Goal: Task Accomplishment & Management: Use online tool/utility

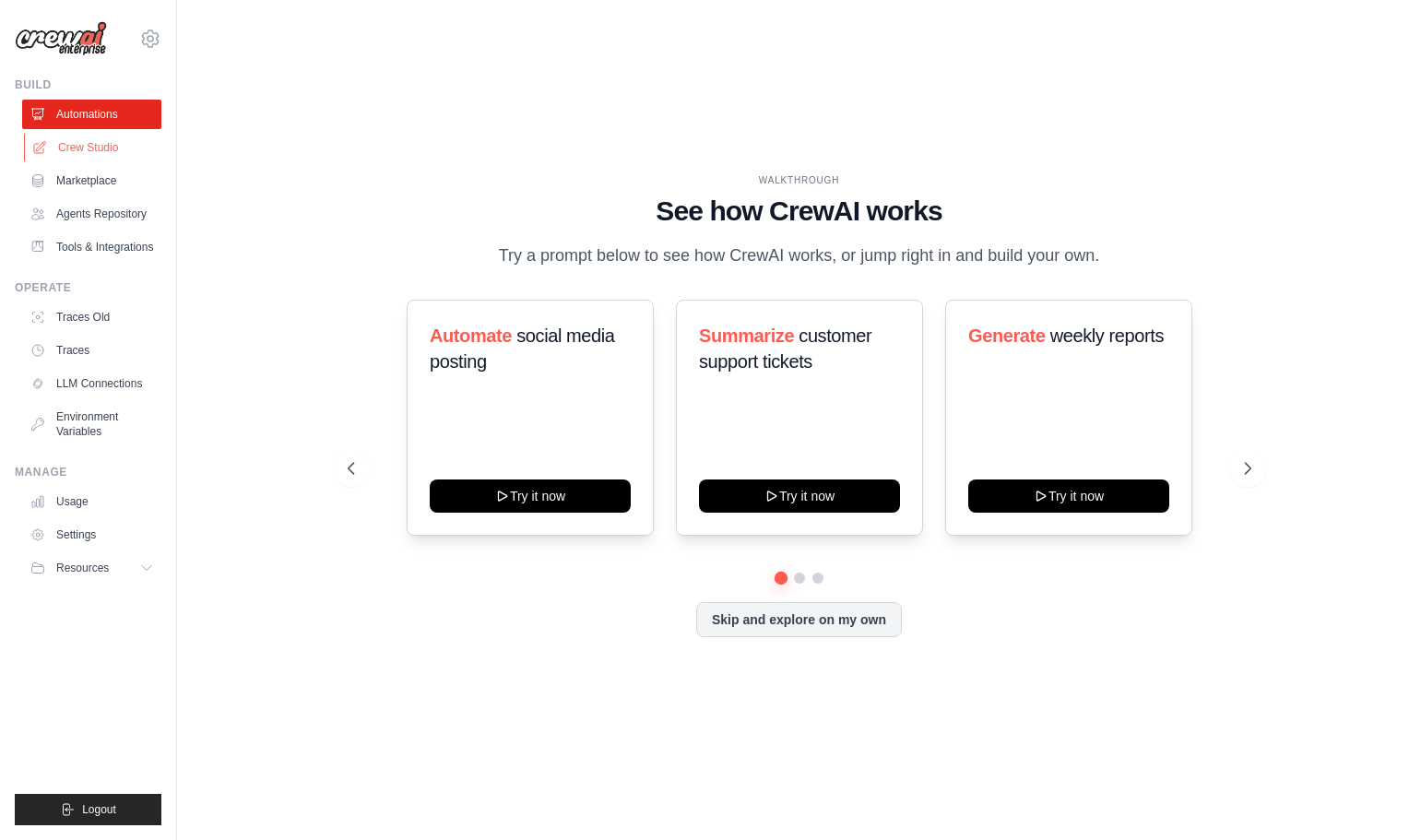
click at [104, 150] on link "Crew Studio" at bounding box center [93, 147] width 139 height 30
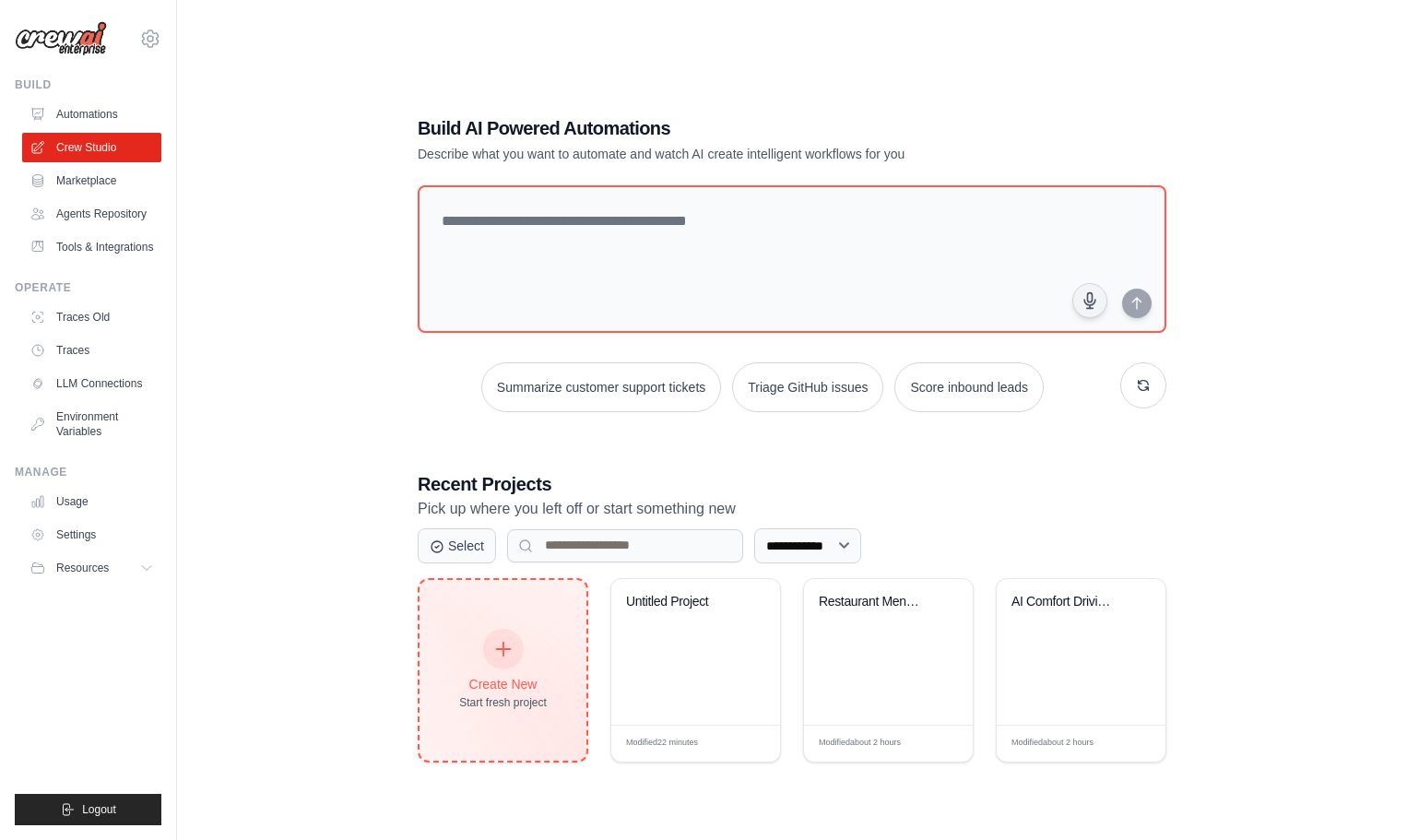
click at [493, 688] on div "Create New" at bounding box center [502, 684] width 88 height 19
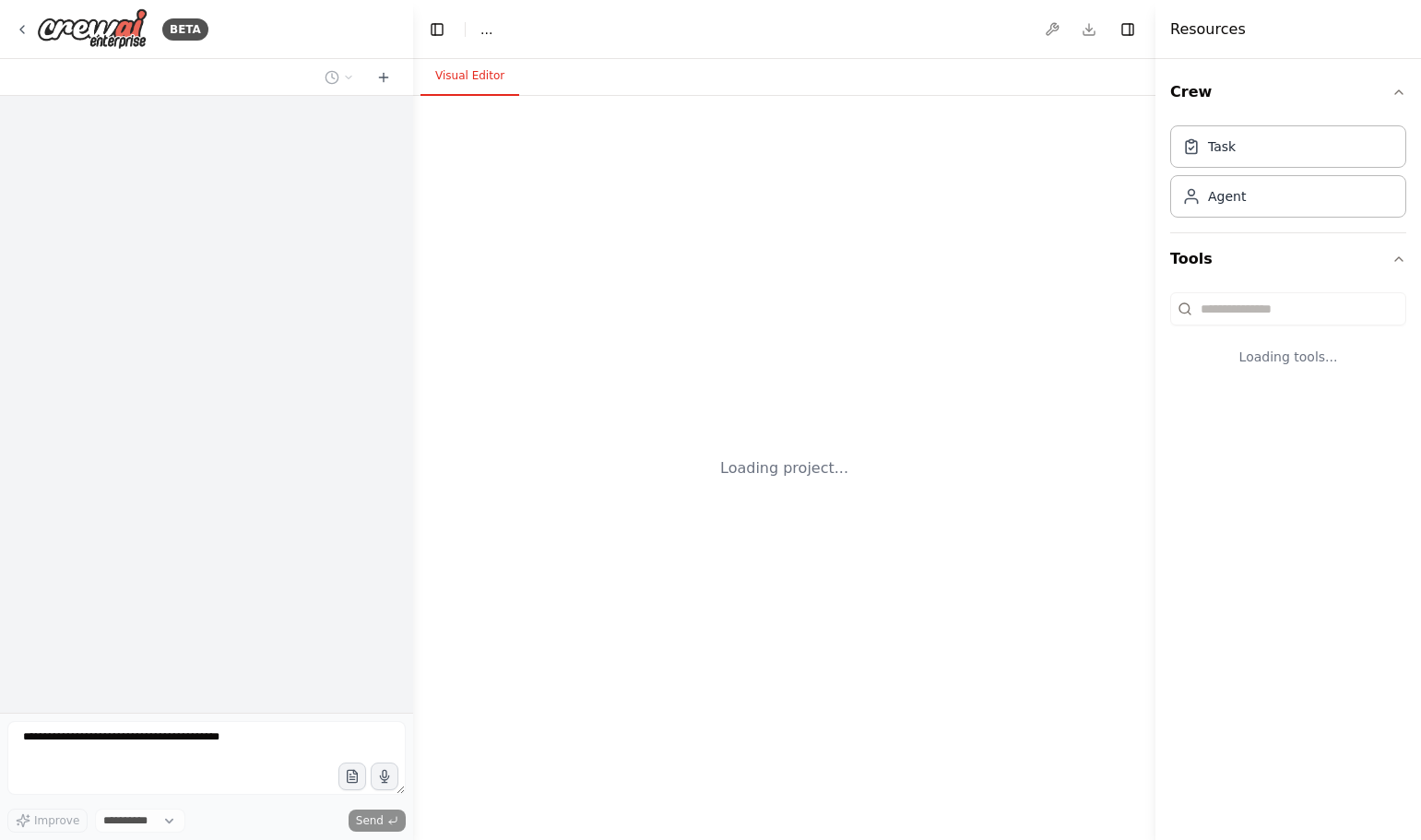
select select "****"
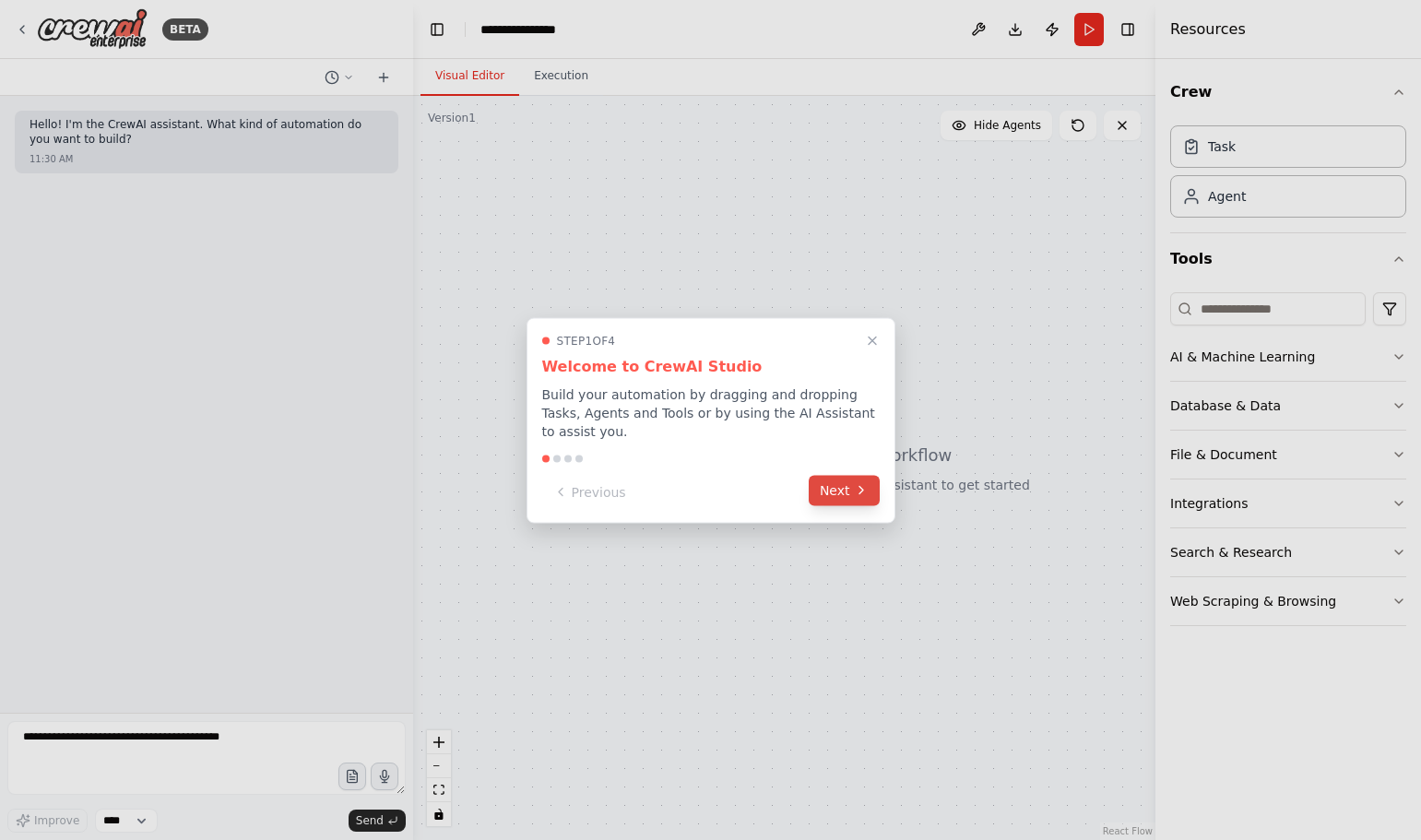
click at [848, 476] on button "Next" at bounding box center [844, 489] width 71 height 31
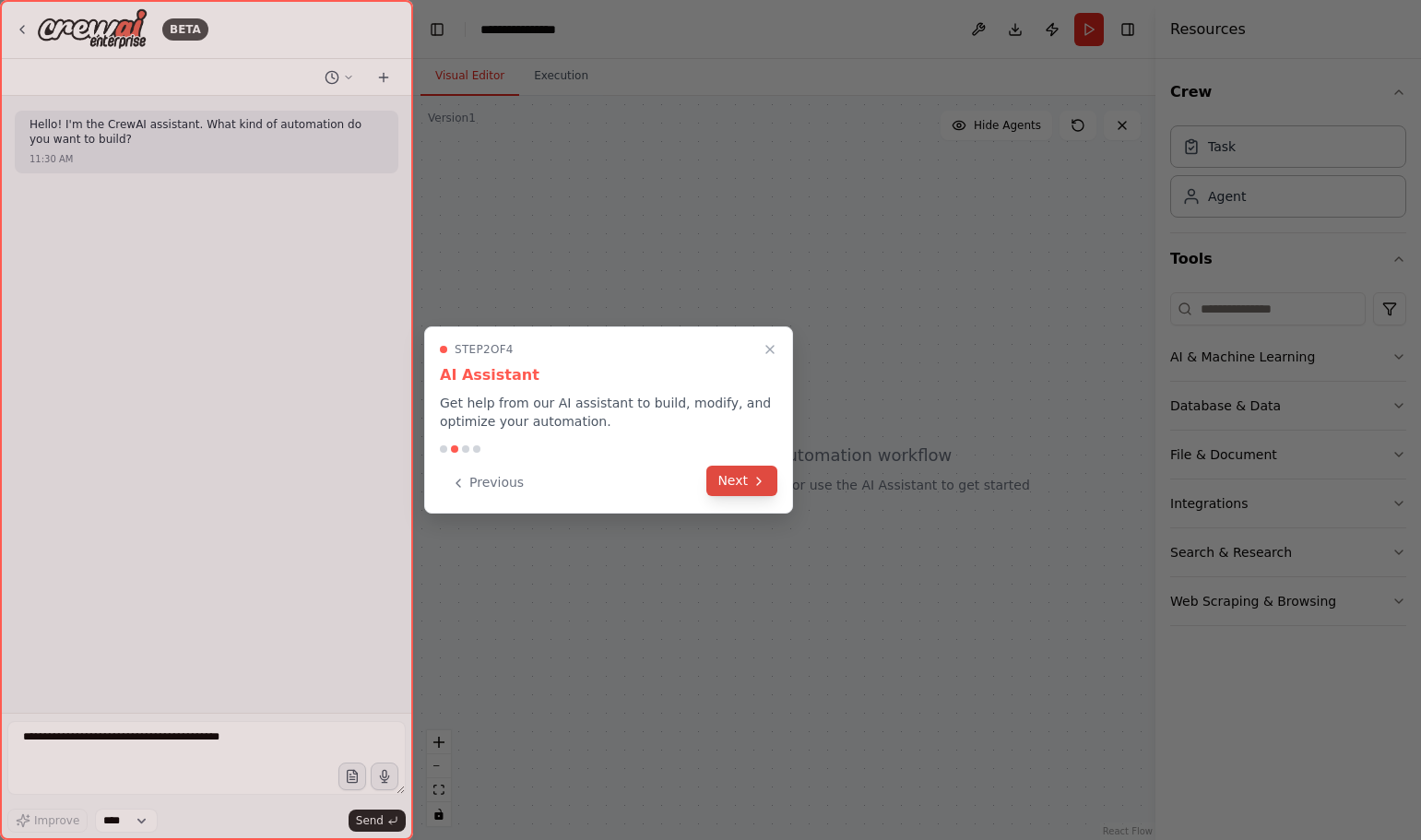
click at [736, 476] on button "Next" at bounding box center [741, 480] width 71 height 31
click at [736, 476] on div at bounding box center [710, 420] width 1421 height 840
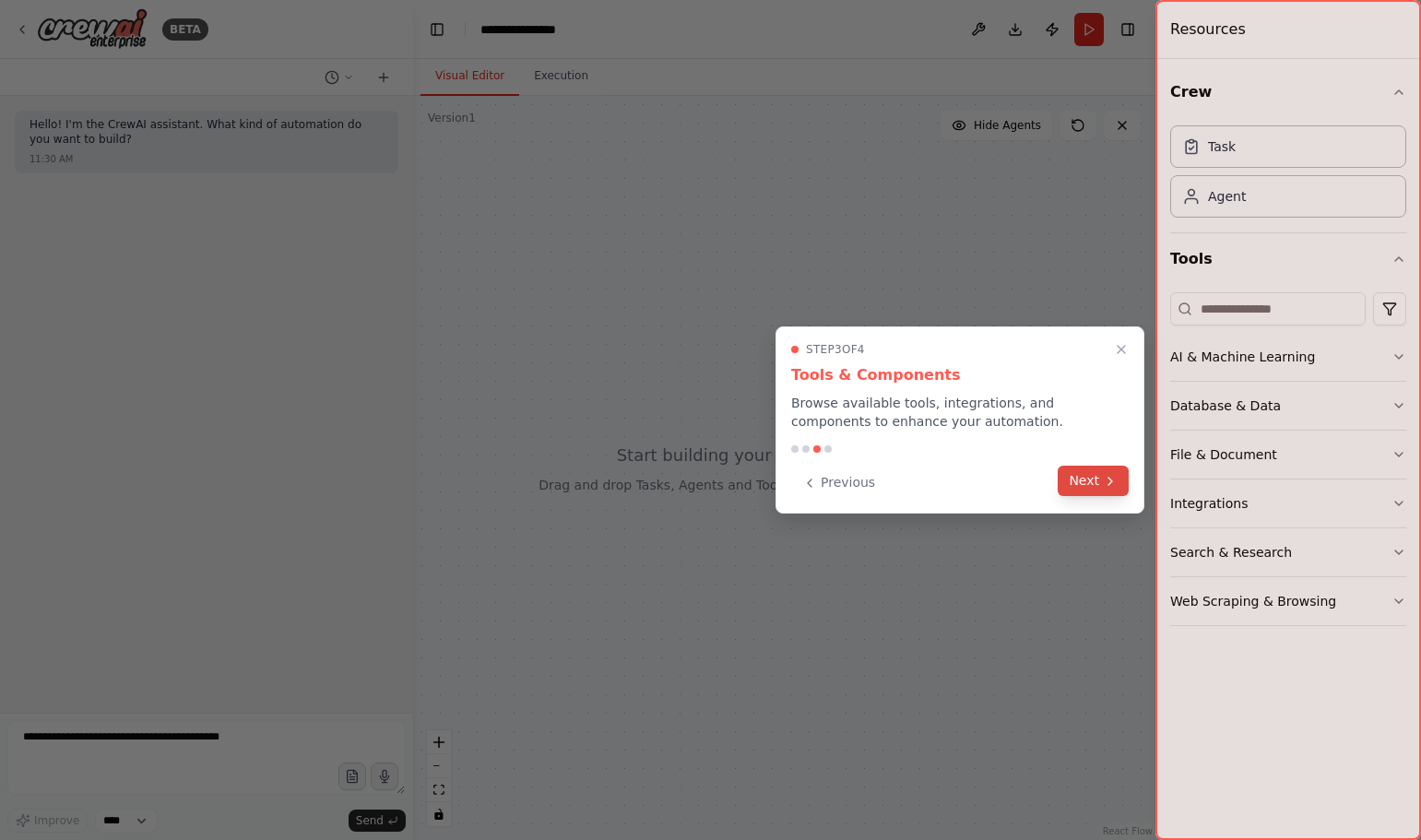
click at [1081, 487] on button "Next" at bounding box center [1093, 480] width 71 height 31
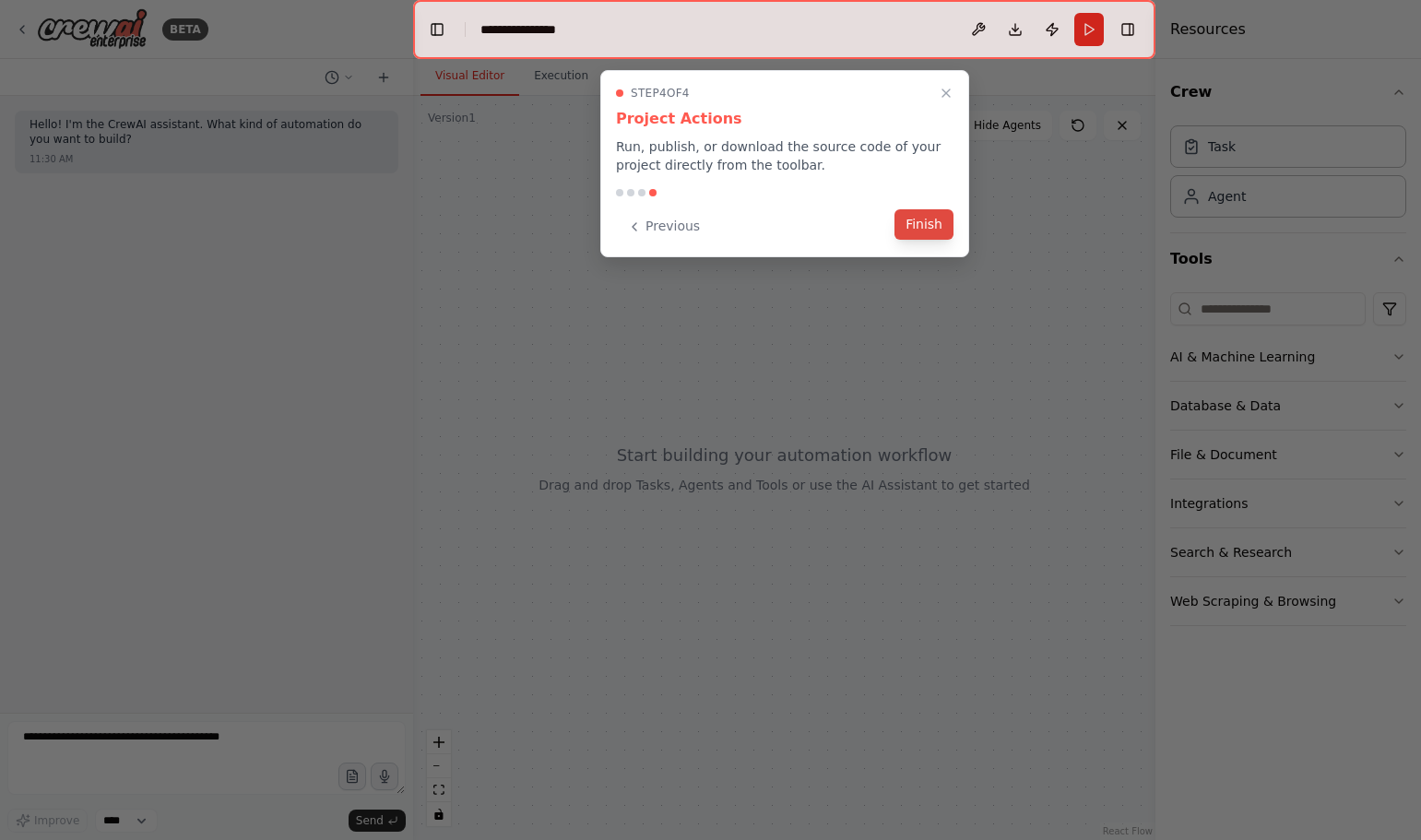
click at [931, 221] on button "Finish" at bounding box center [924, 224] width 59 height 31
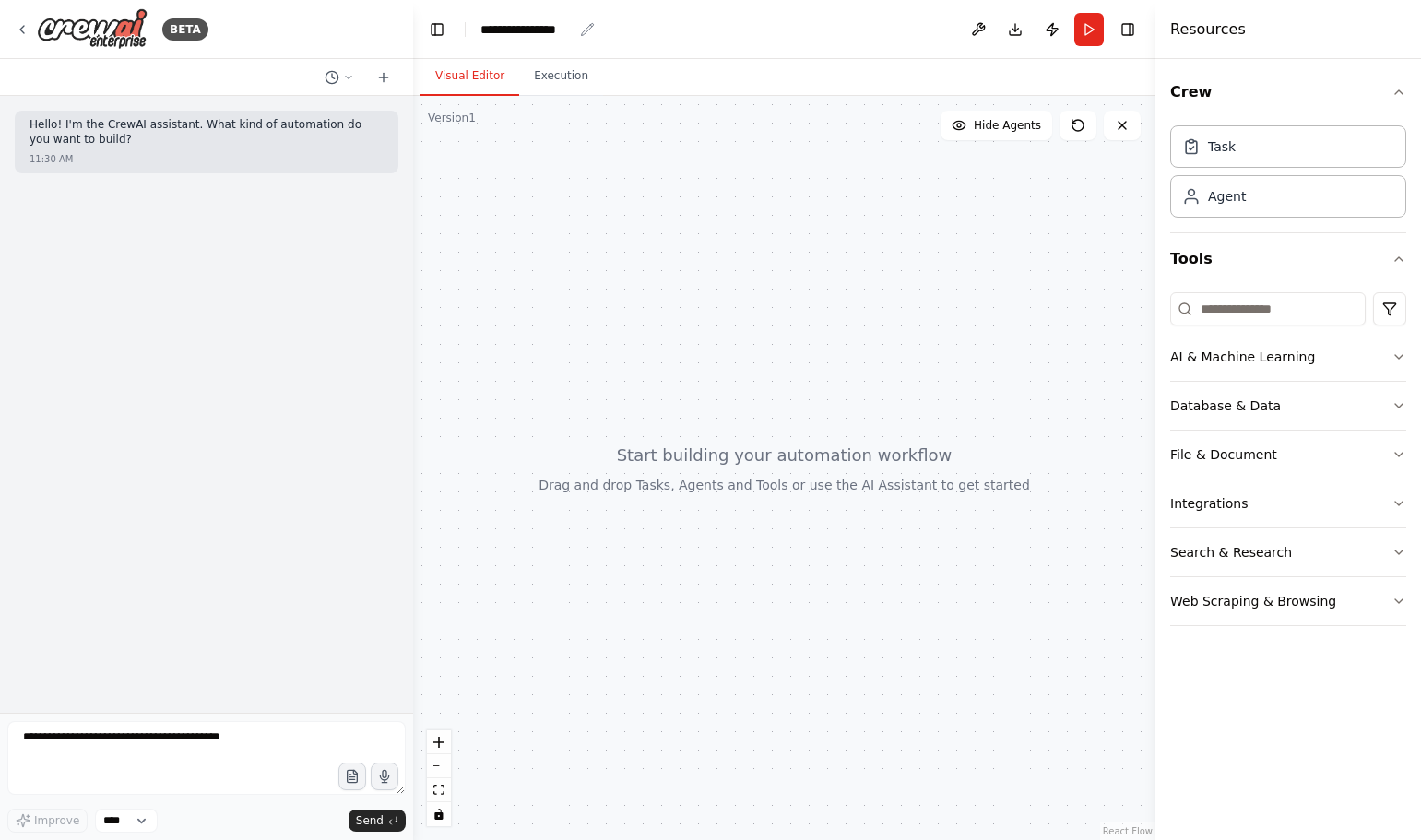
click at [532, 30] on div "**********" at bounding box center [526, 30] width 93 height 19
click at [575, 31] on div "**********" at bounding box center [549, 30] width 138 height 19
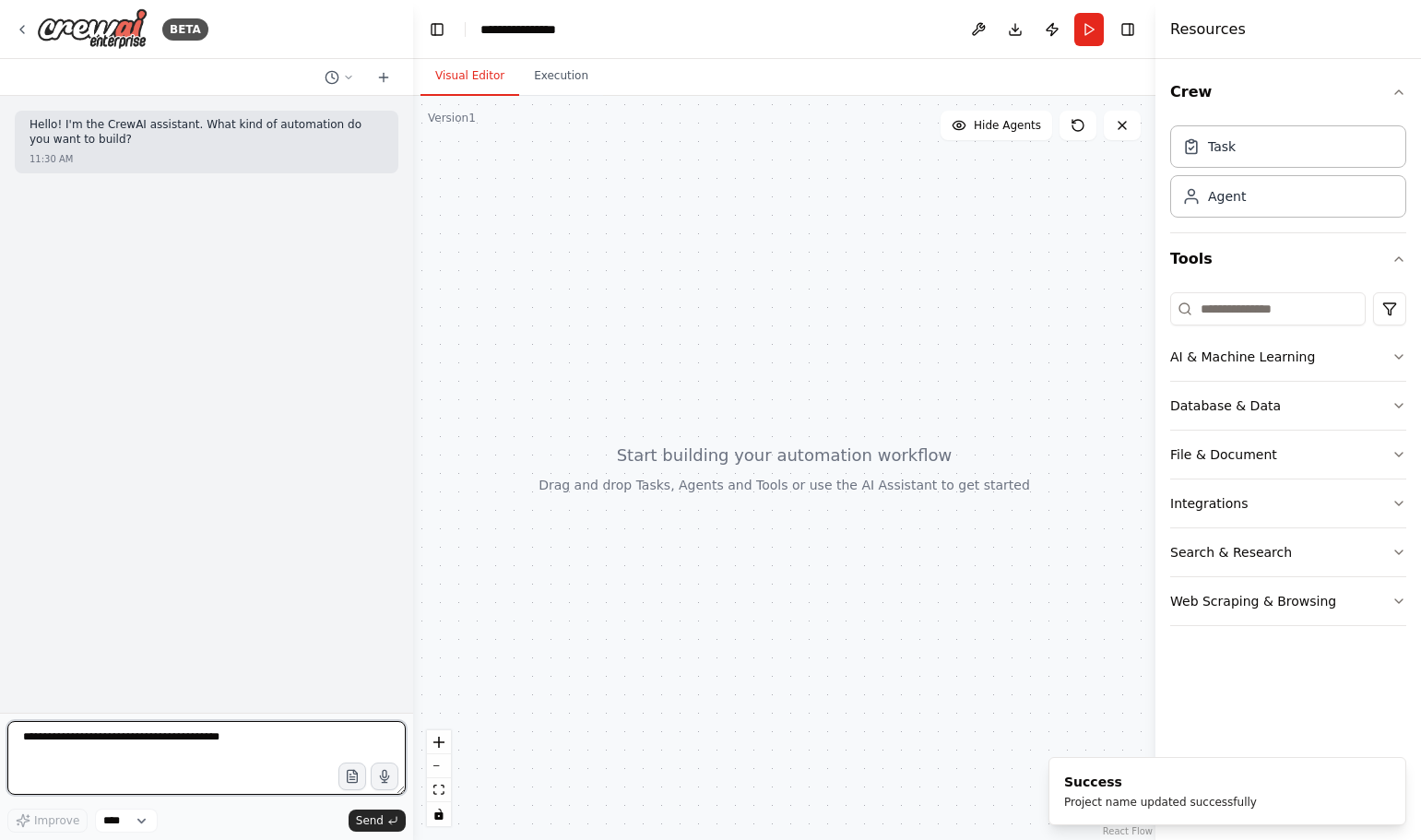
paste textarea "**********"
type textarea "**********"
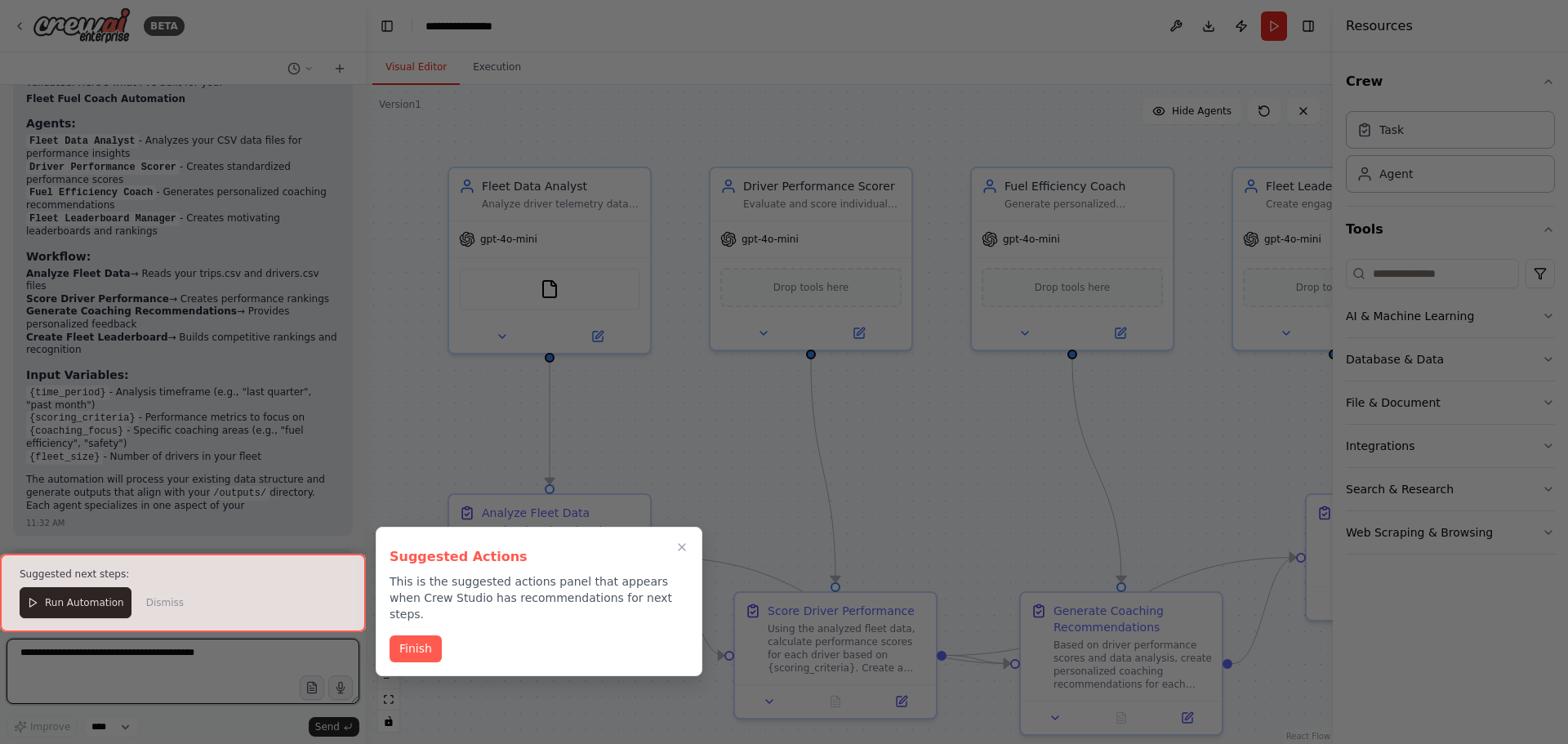
scroll to position [1206, 0]
click at [679, 546] on icon "Close walkthrough" at bounding box center [682, 547] width 7 height 7
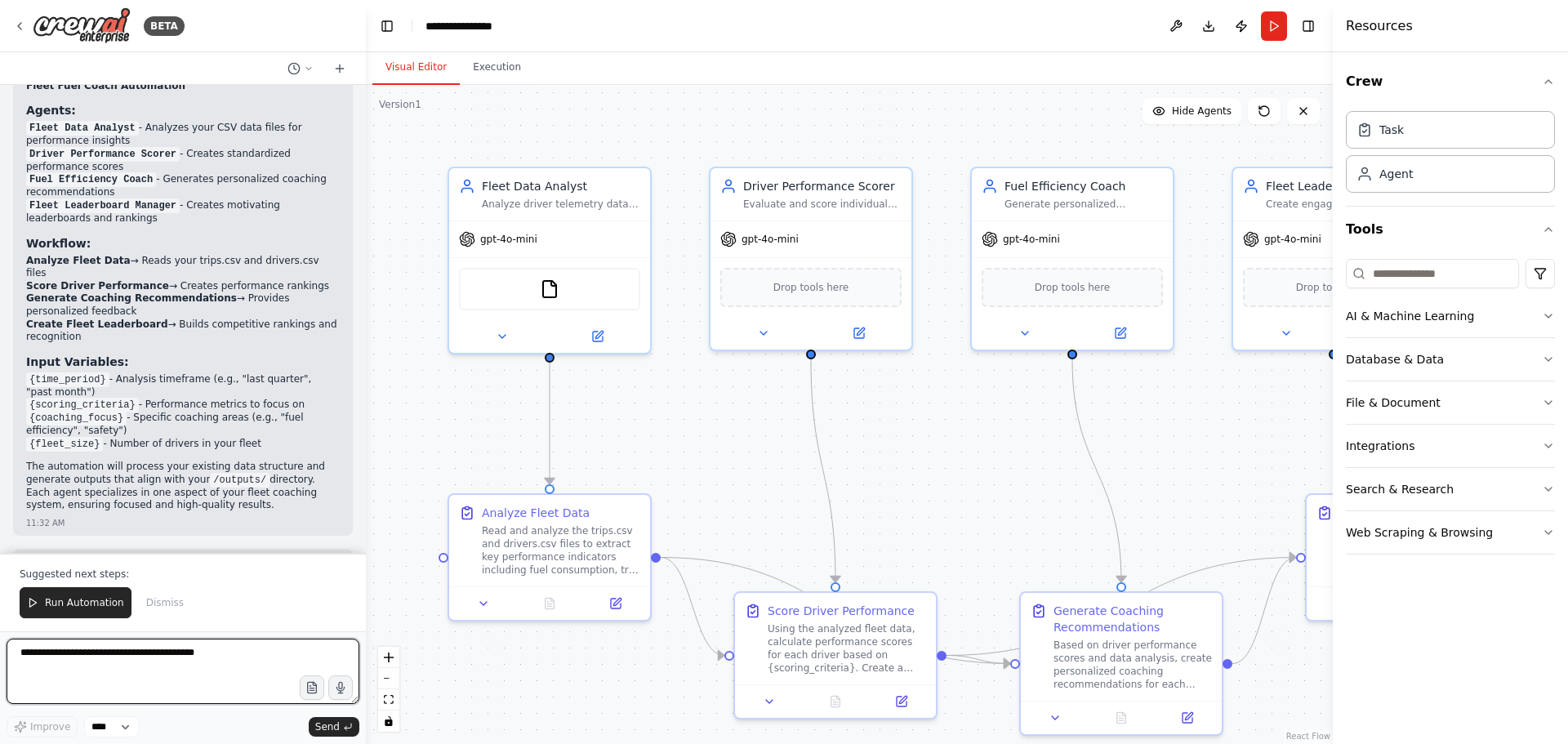
click at [73, 669] on textarea at bounding box center [183, 671] width 352 height 66
type textarea "**********"
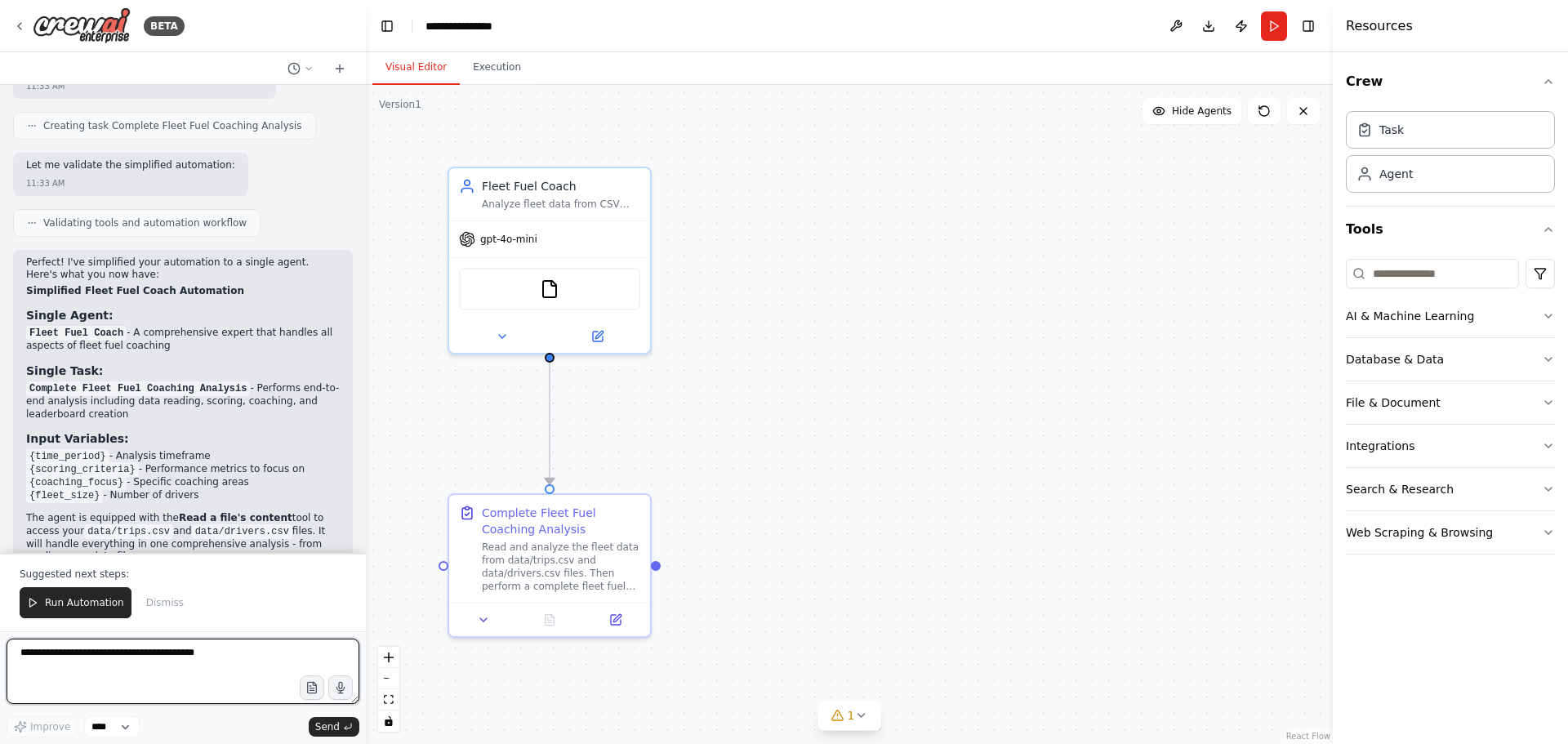
scroll to position [2409, 0]
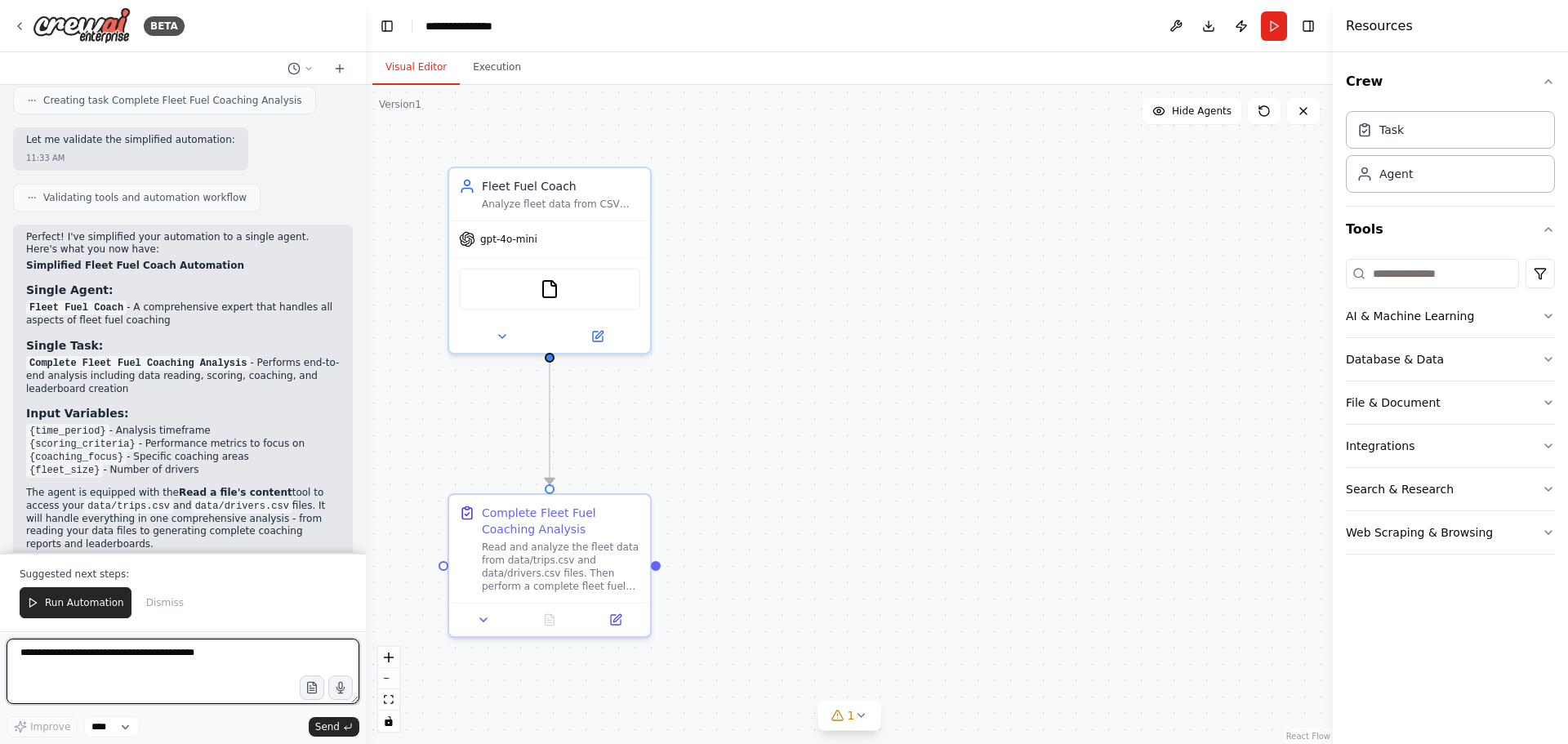
click at [102, 671] on textarea at bounding box center [183, 671] width 352 height 66
paste textarea "**********"
type textarea "**********"
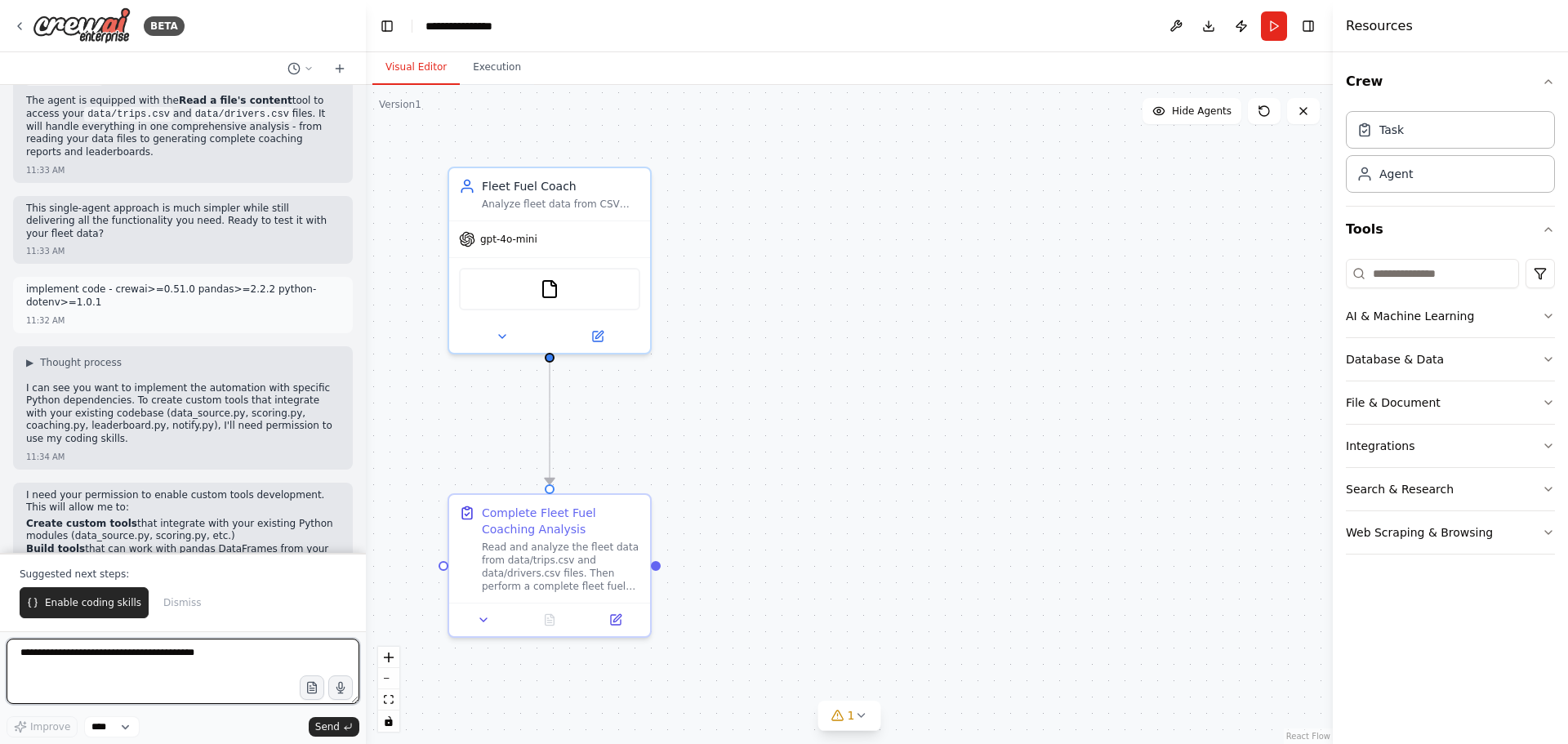
scroll to position [2816, 0]
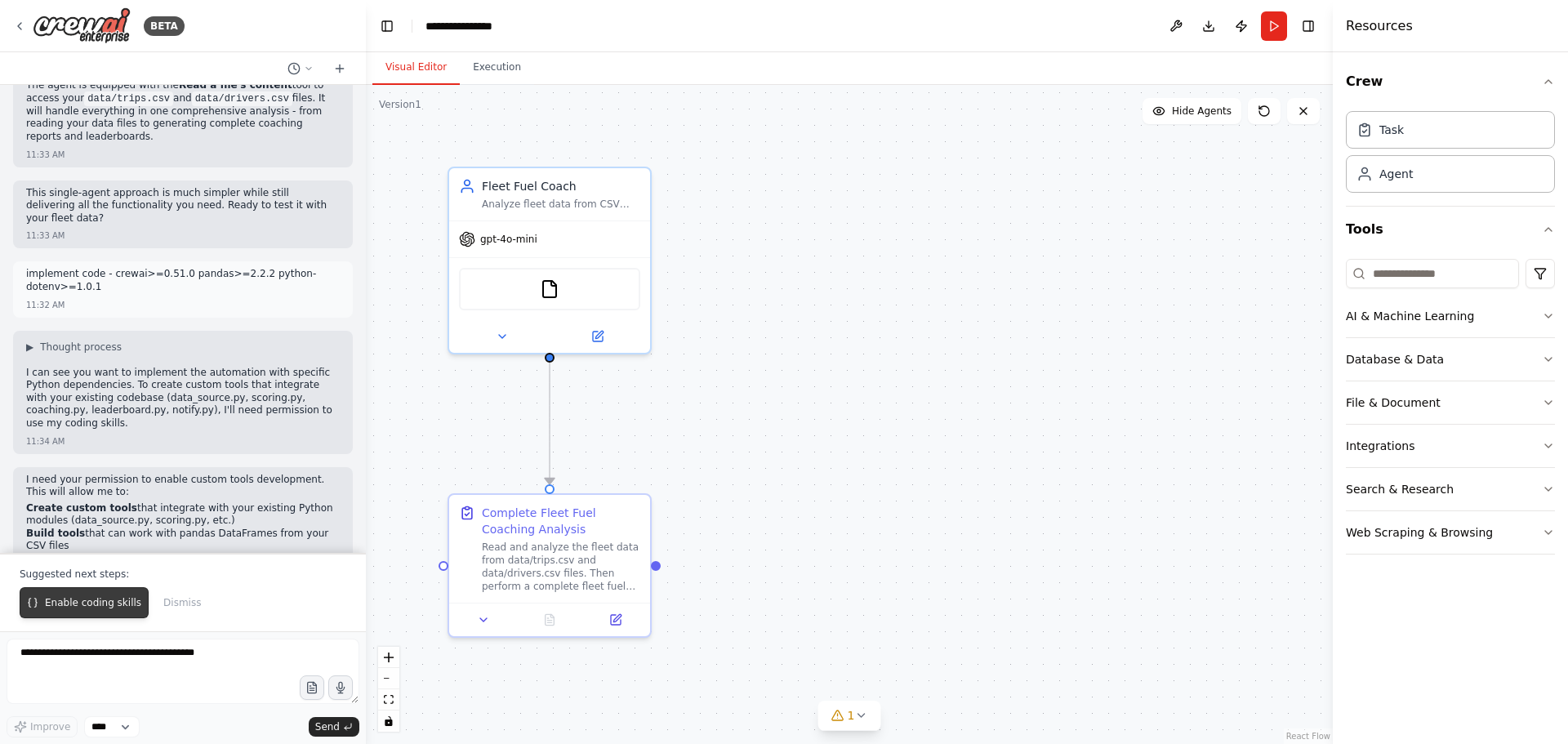
click at [104, 601] on span "Enable coding skills" at bounding box center [93, 602] width 97 height 13
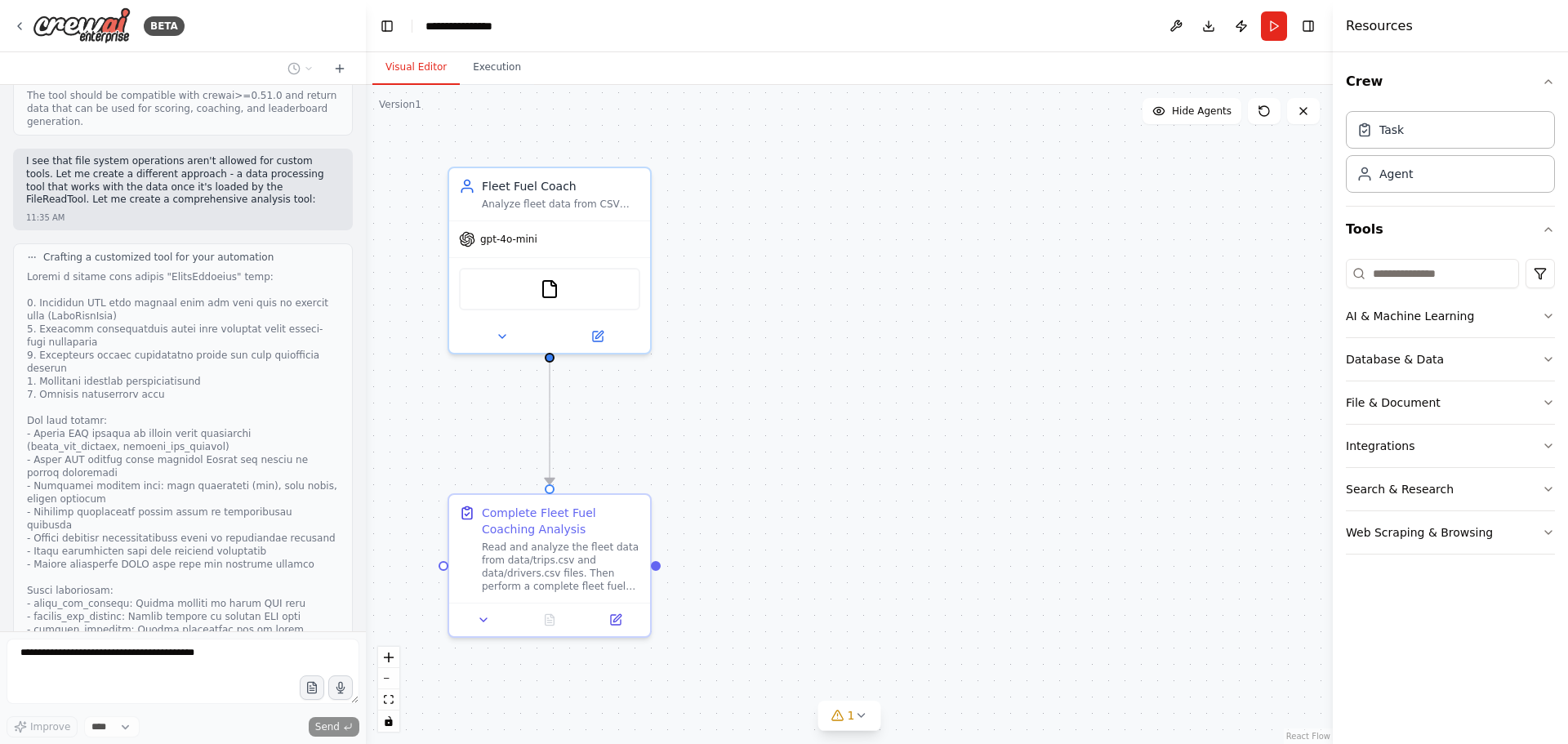
scroll to position [4013, 0]
click at [858, 715] on icon at bounding box center [861, 715] width 13 height 13
click at [360, 589] on div at bounding box center [362, 372] width 7 height 744
click at [360, 591] on div at bounding box center [362, 372] width 7 height 744
click at [360, 617] on div at bounding box center [362, 372] width 7 height 744
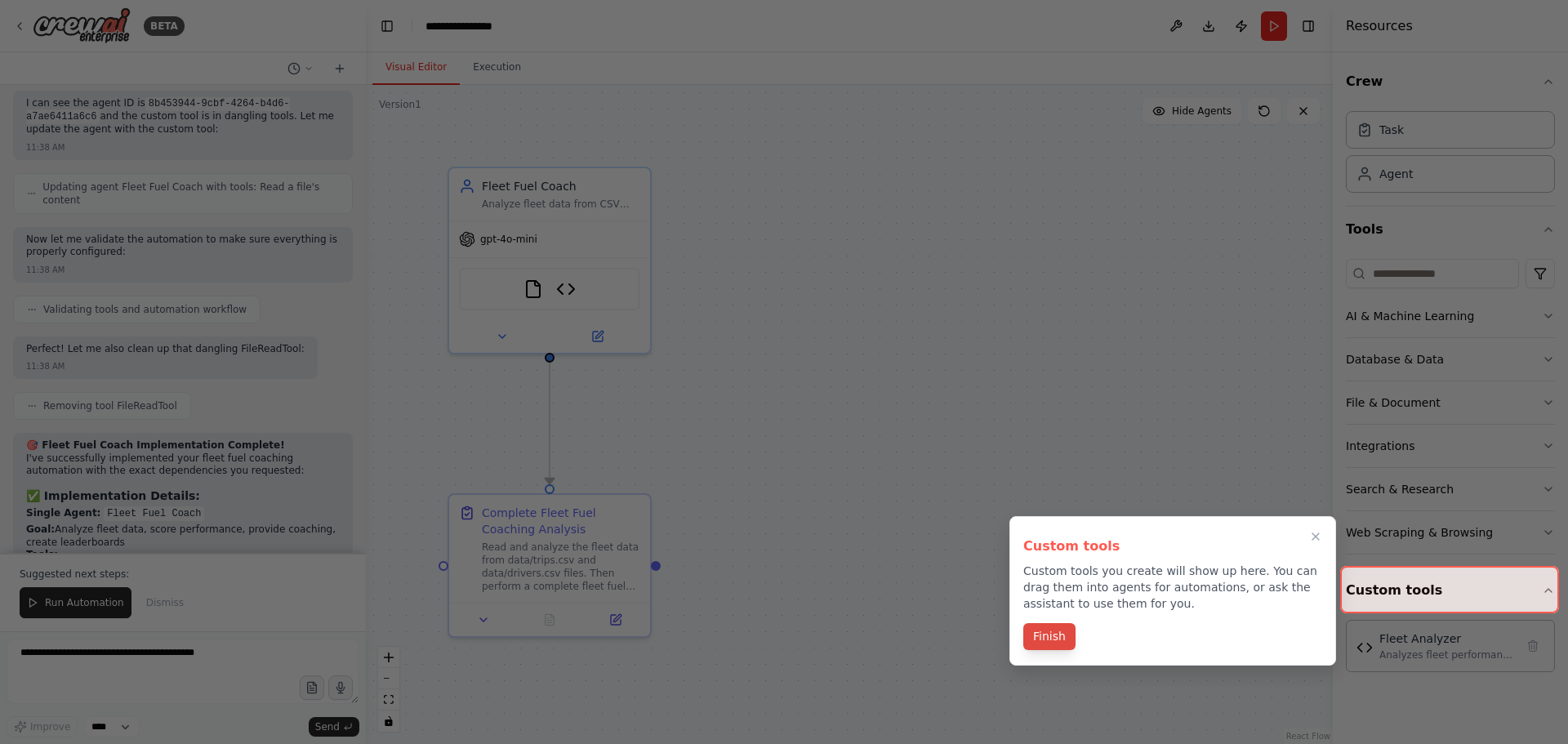
click at [1054, 635] on button "Finish" at bounding box center [1050, 636] width 52 height 27
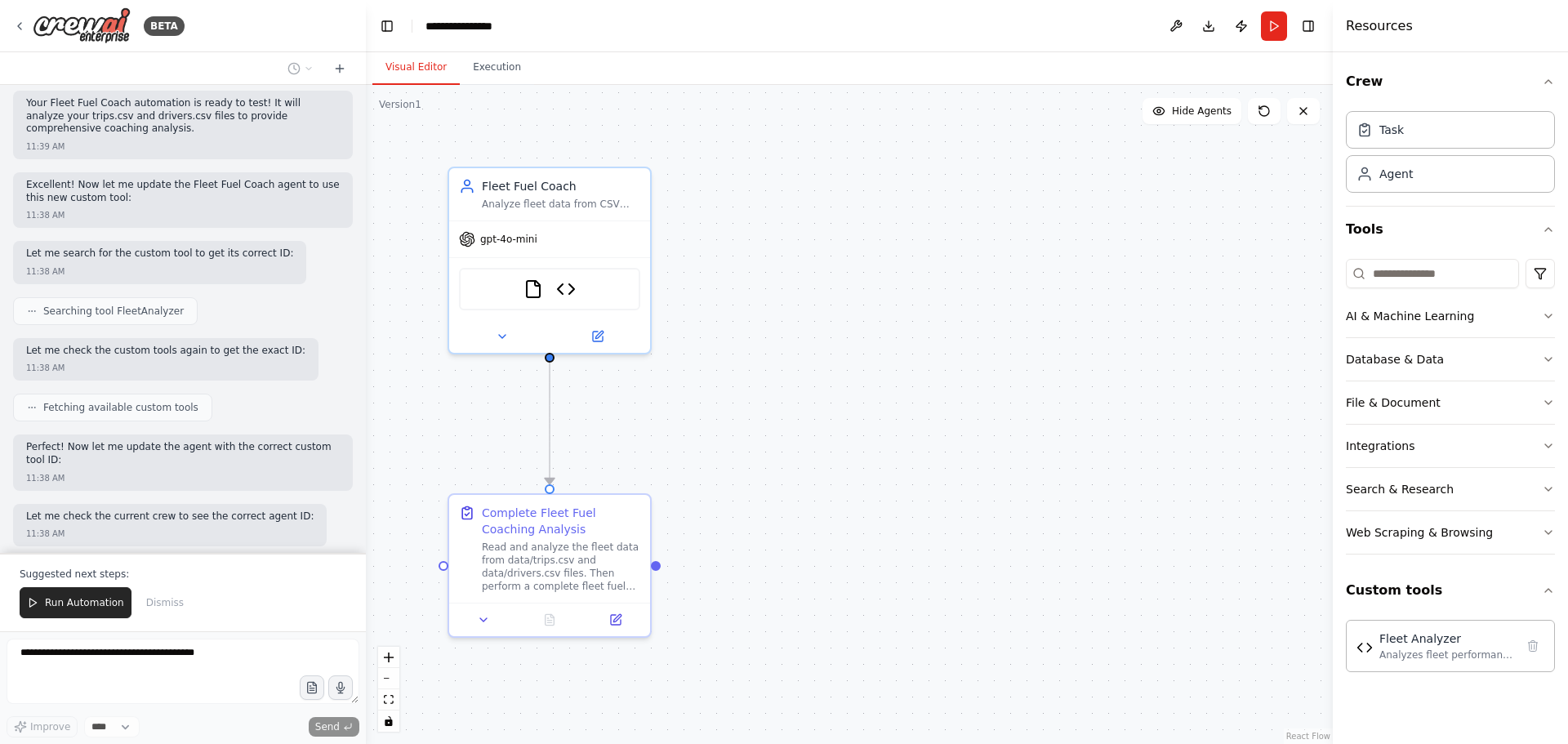
scroll to position [7107, 0]
click at [85, 600] on span "Run Automation" at bounding box center [84, 602] width 80 height 13
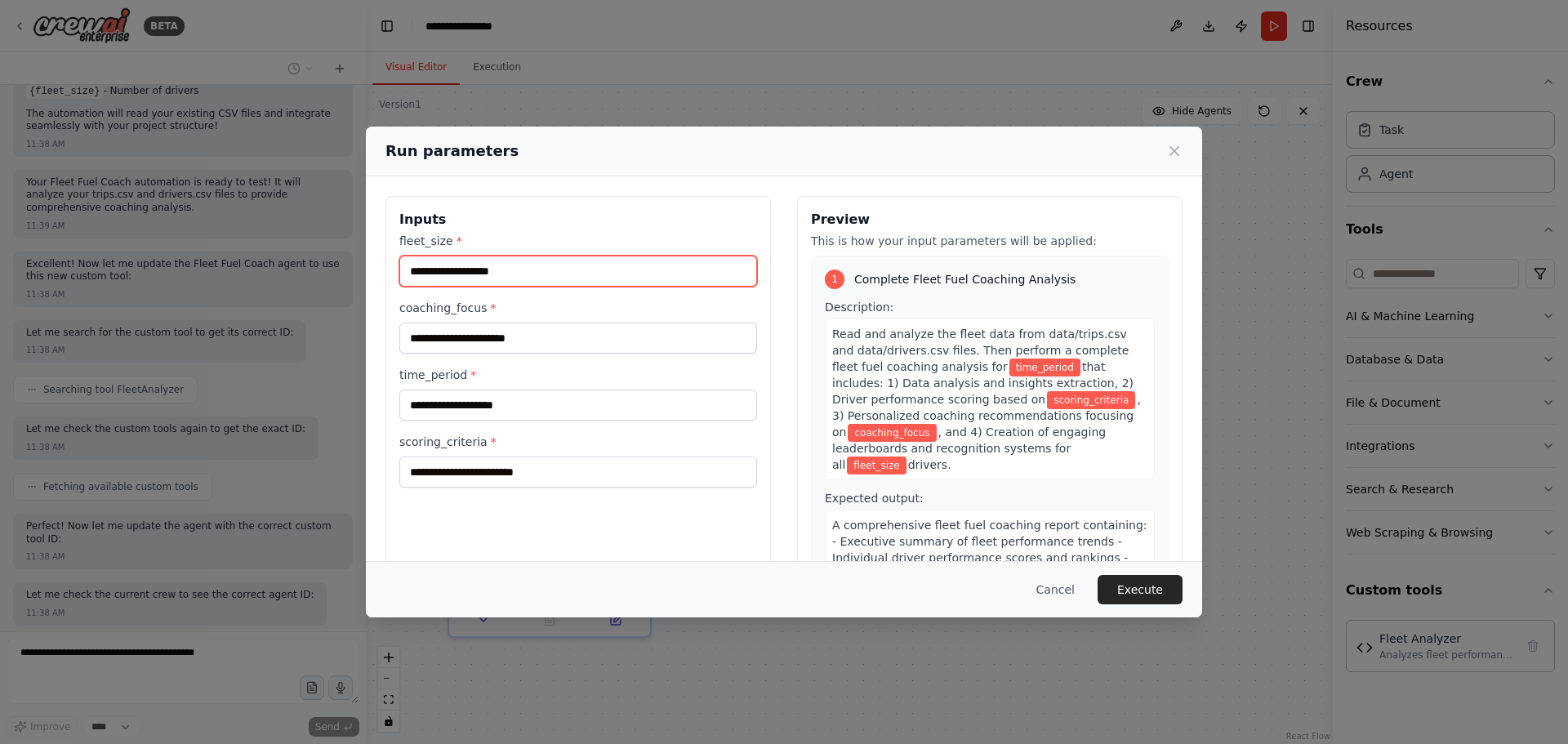
click at [461, 272] on input "fleet_size *" at bounding box center [578, 271] width 357 height 31
click at [1058, 587] on button "Cancel" at bounding box center [1056, 590] width 65 height 29
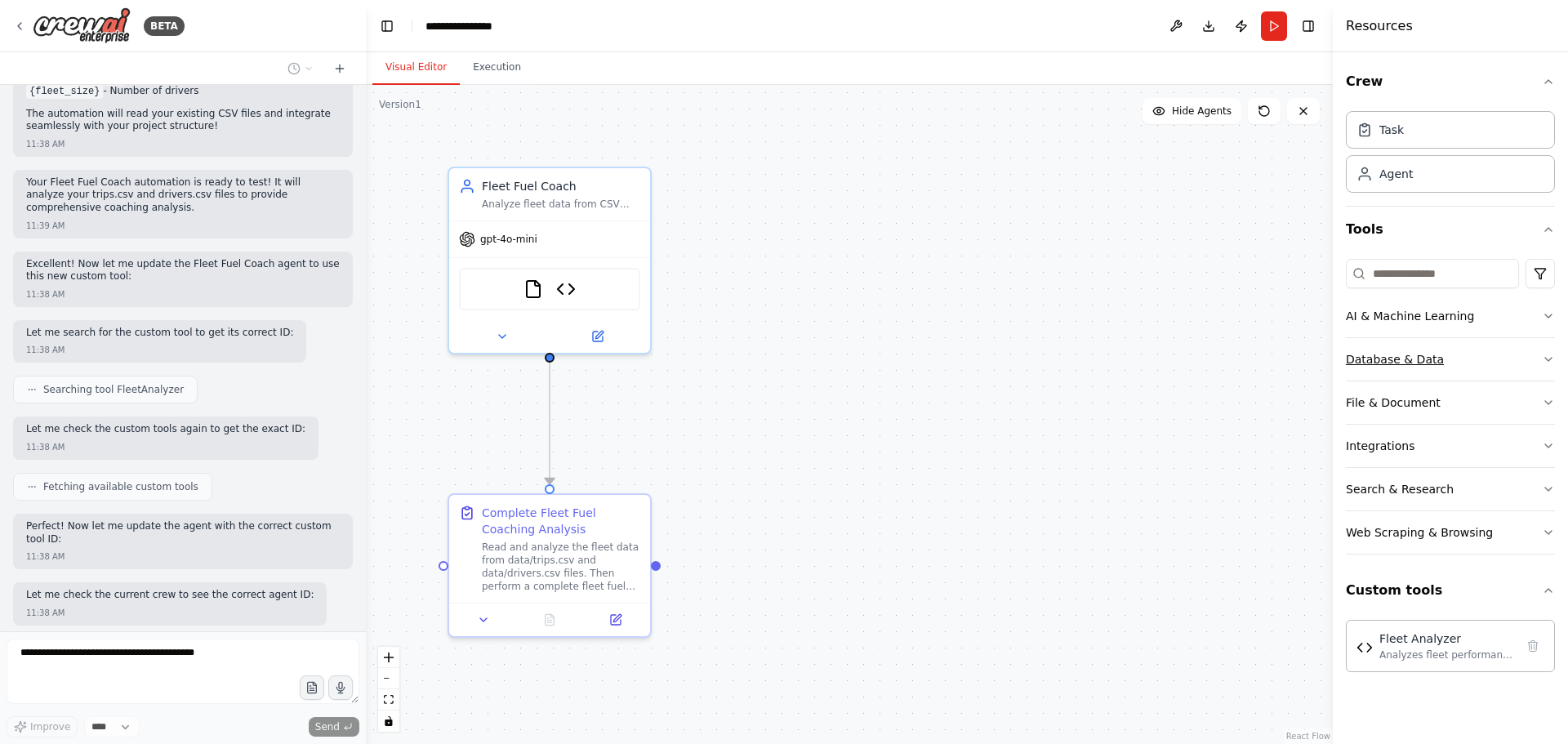
click at [1258, 359] on icon "button" at bounding box center [1548, 359] width 7 height 3
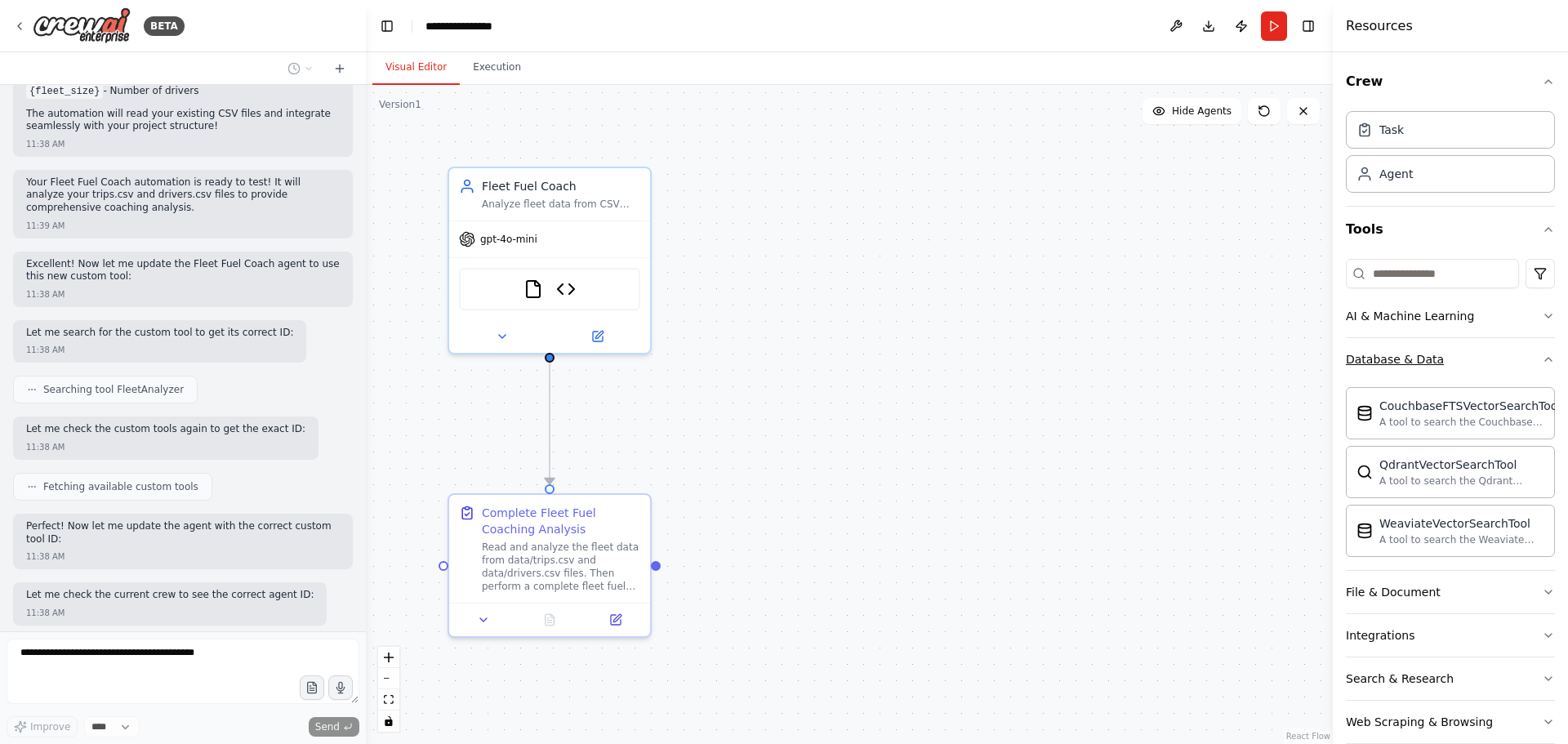
click at [1258, 358] on icon "button" at bounding box center [1548, 359] width 13 height 13
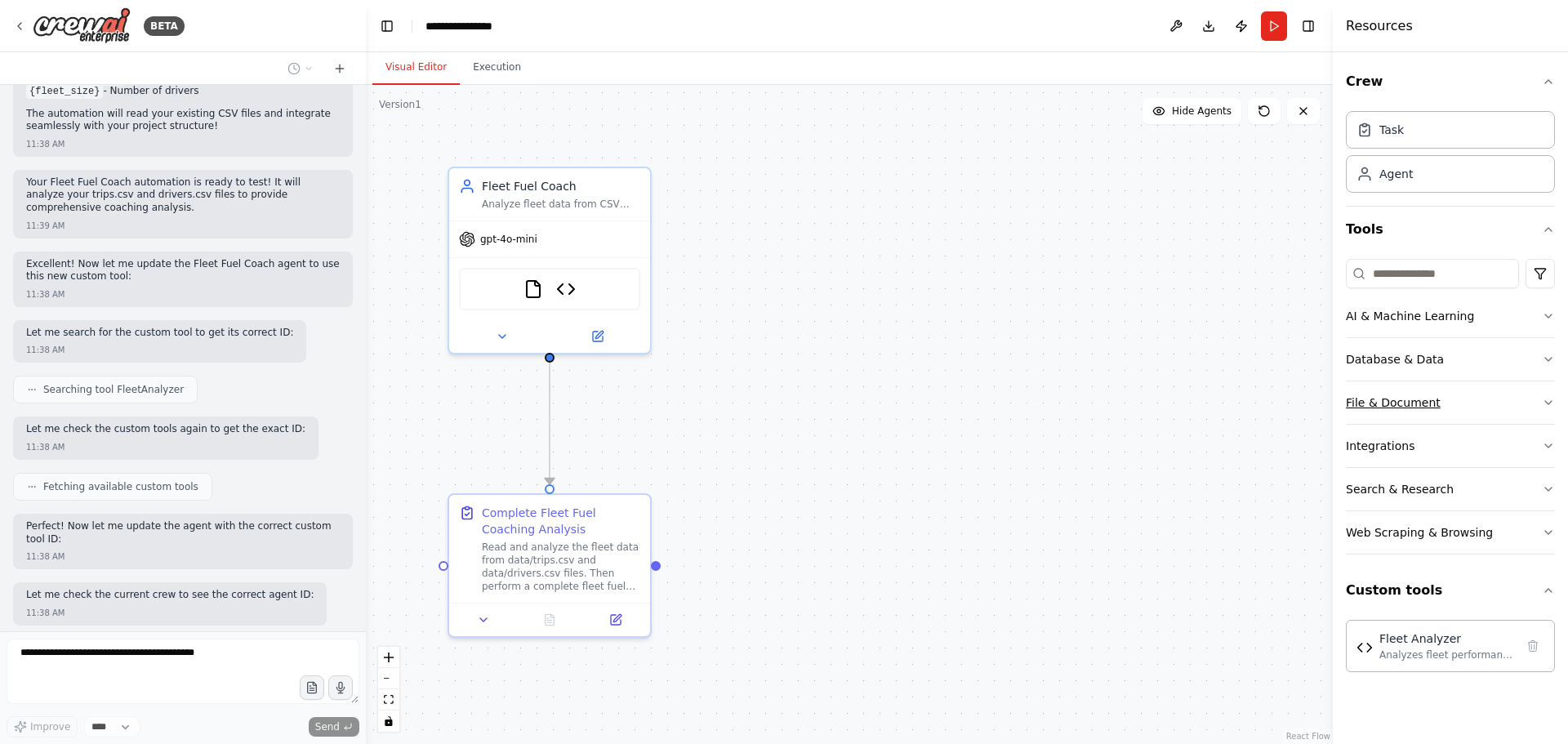
click at [1258, 404] on icon "button" at bounding box center [1548, 402] width 7 height 3
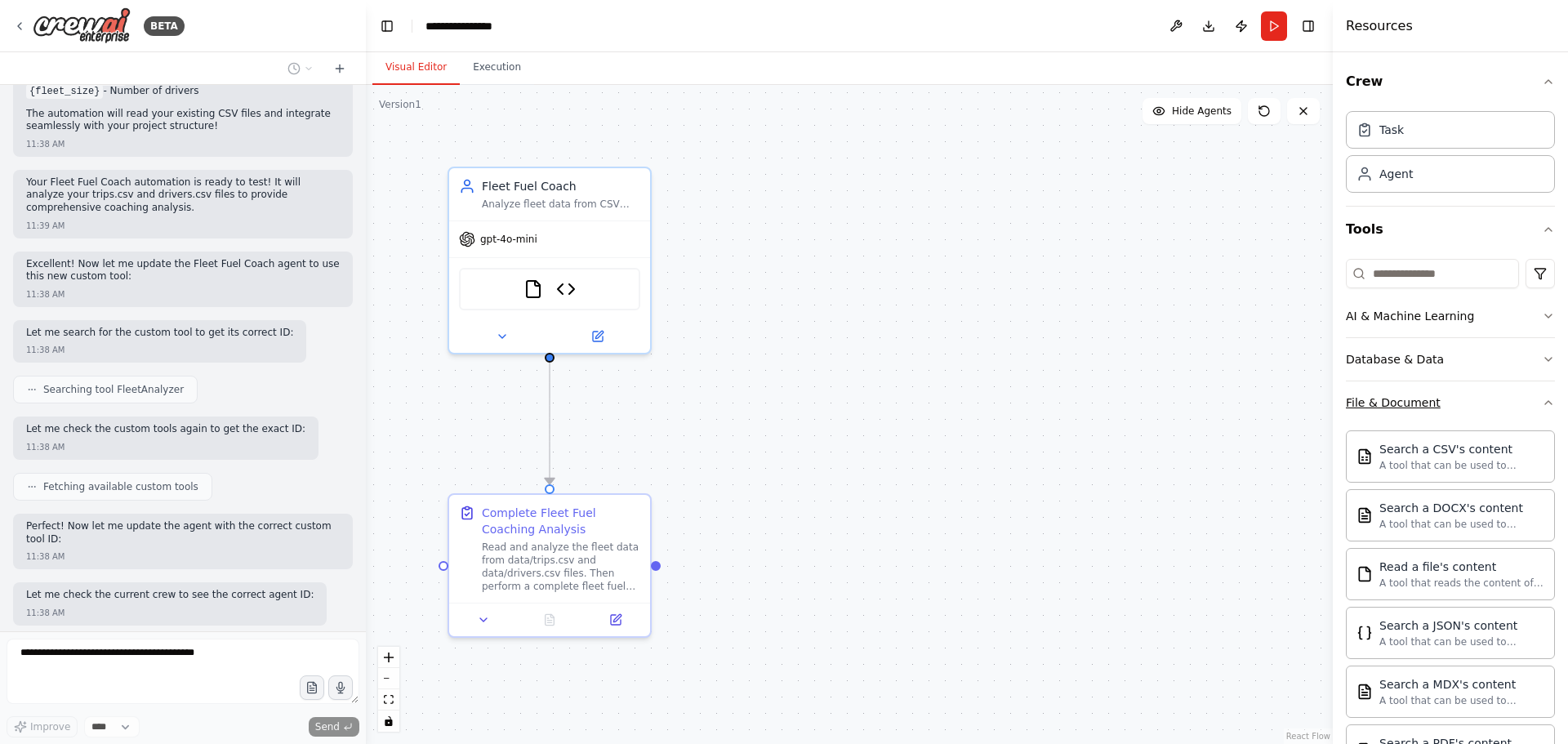
click at [1258, 401] on icon "button" at bounding box center [1548, 402] width 13 height 13
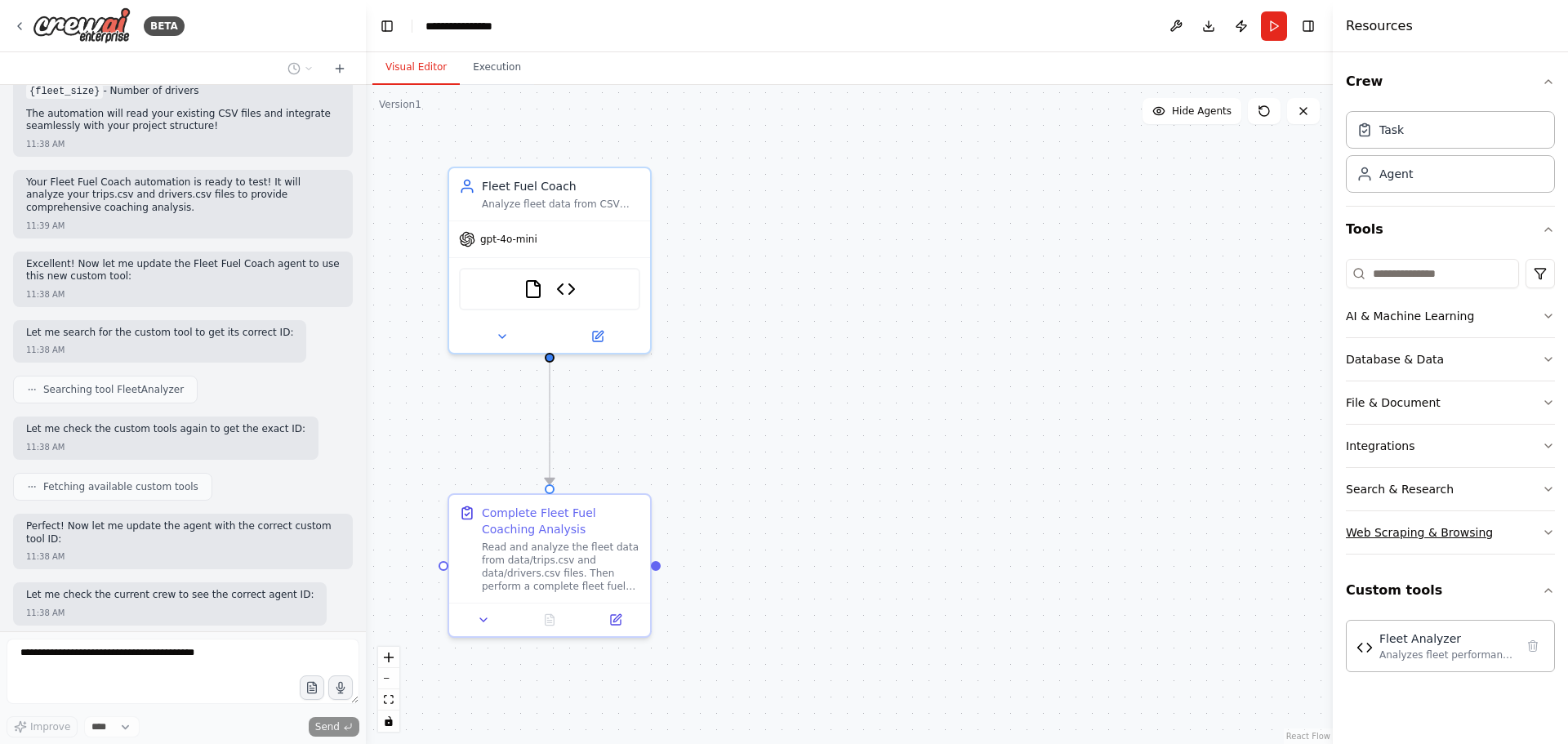
click at [1258, 531] on icon "button" at bounding box center [1548, 533] width 13 height 13
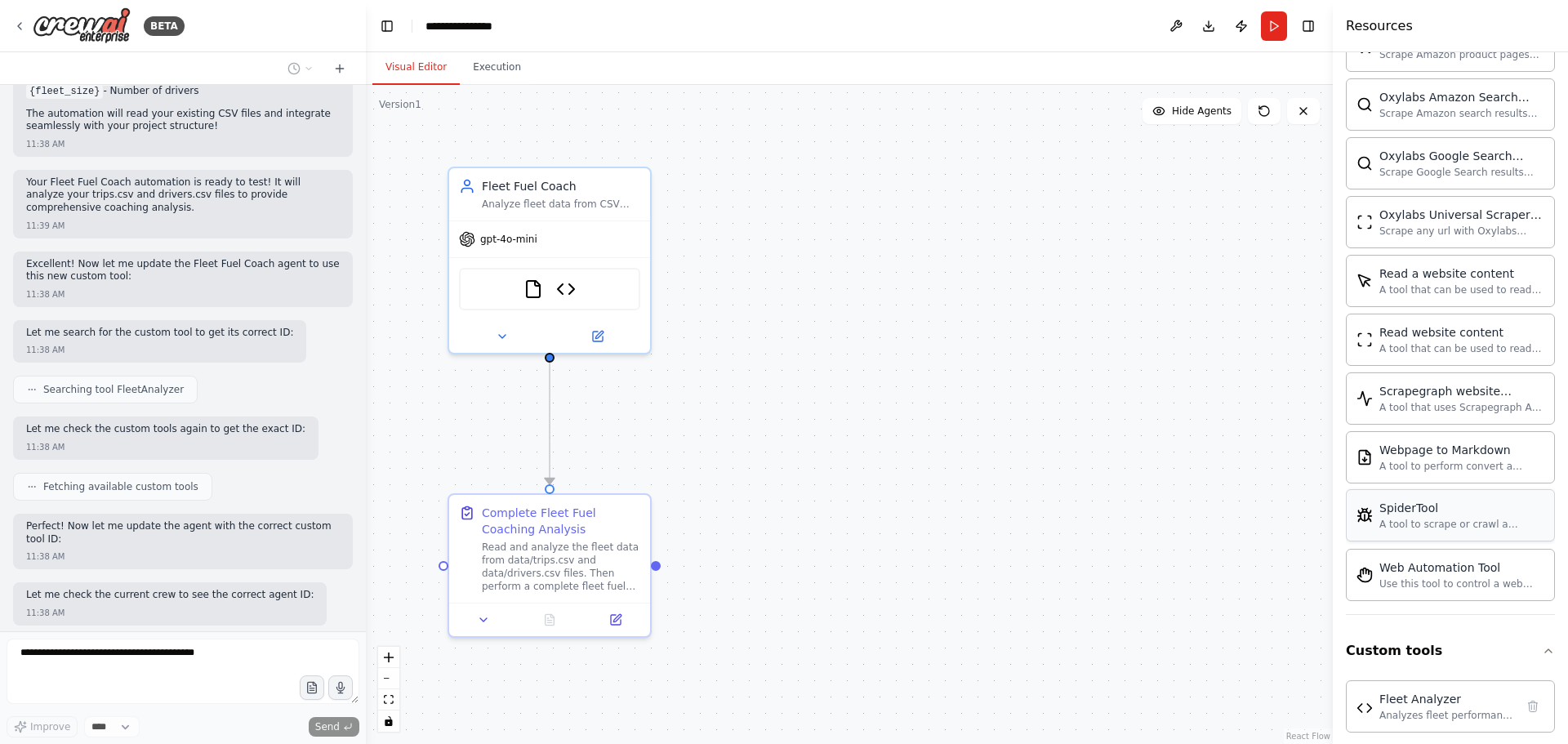
scroll to position [849, 0]
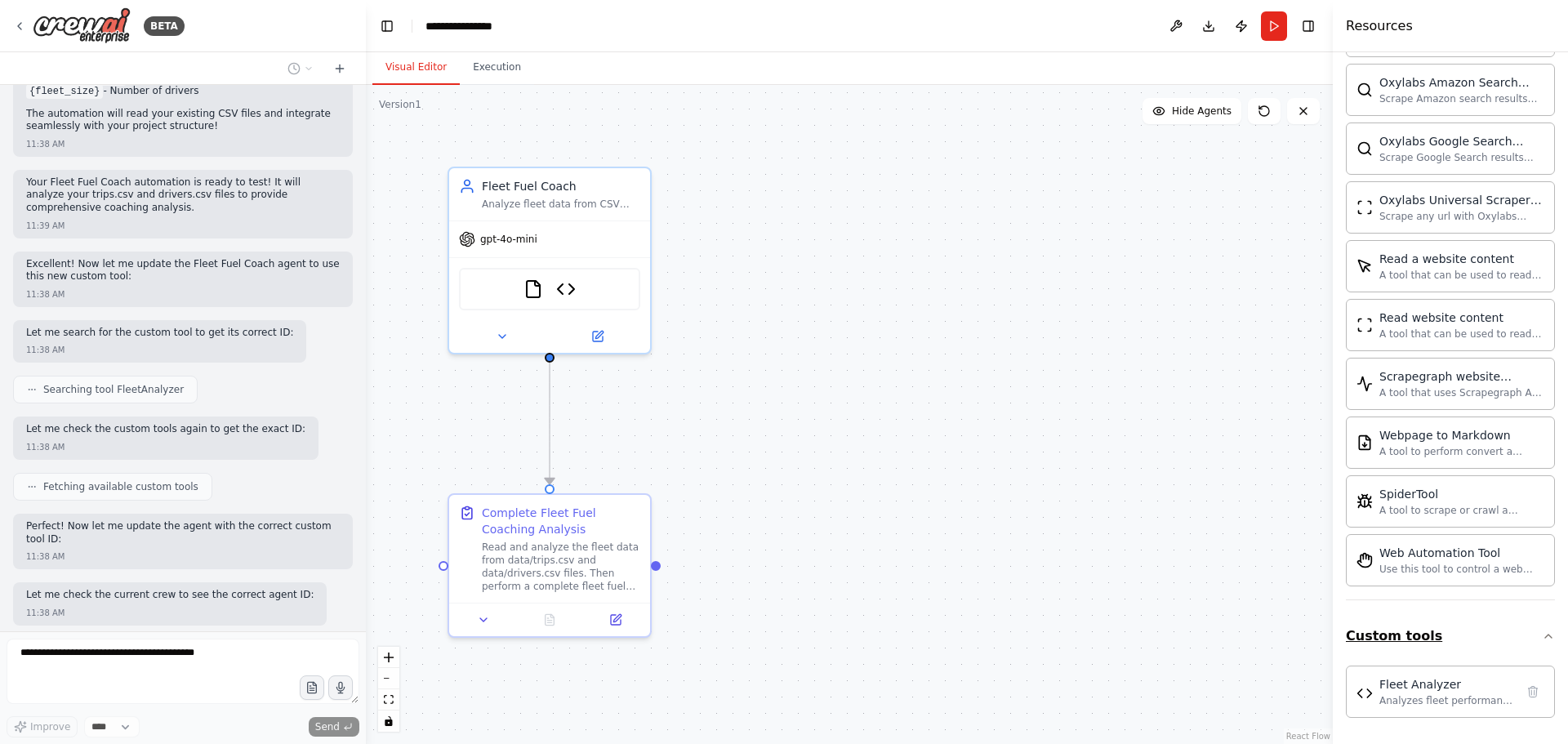
click at [1258, 637] on icon "button" at bounding box center [1548, 636] width 13 height 13
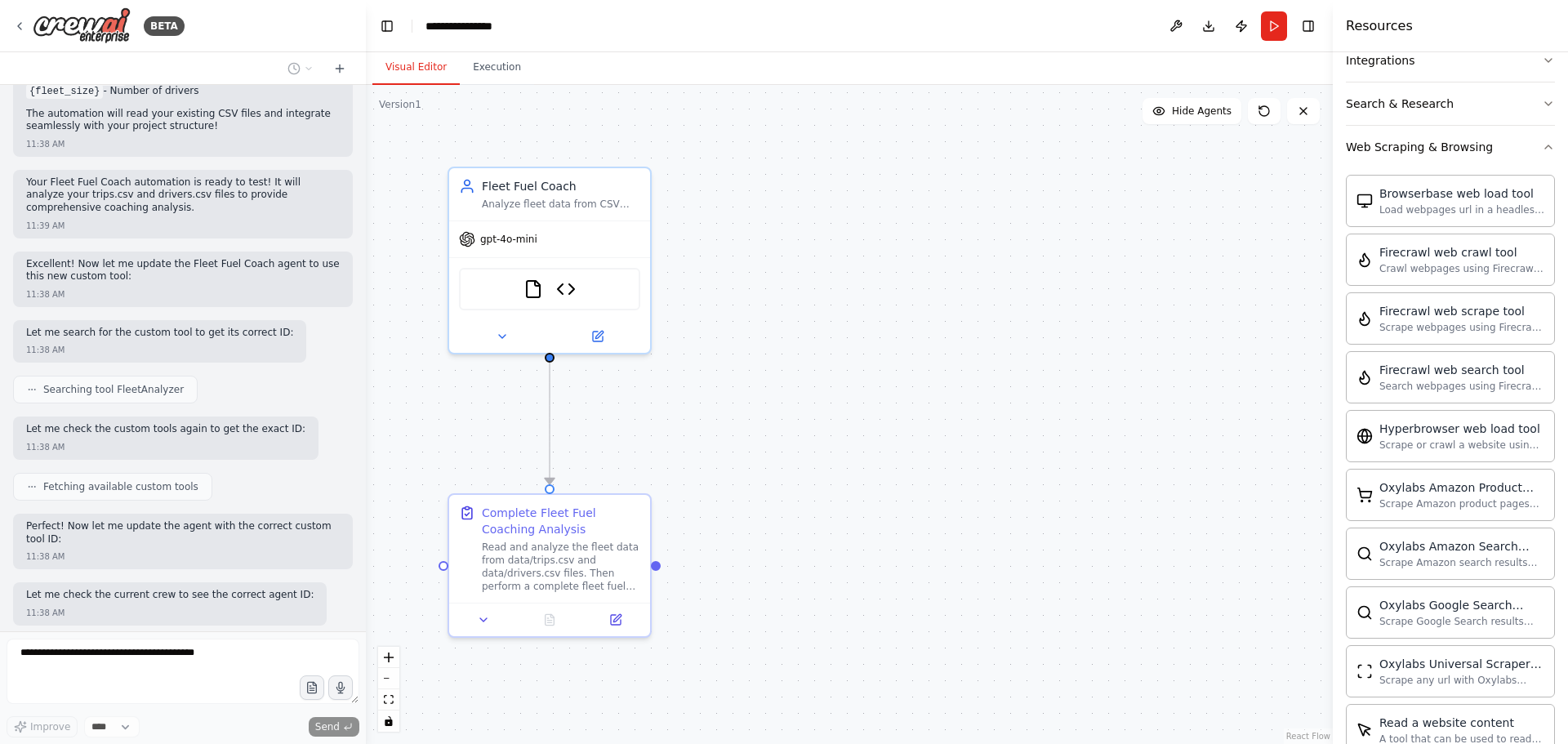
scroll to position [369, 0]
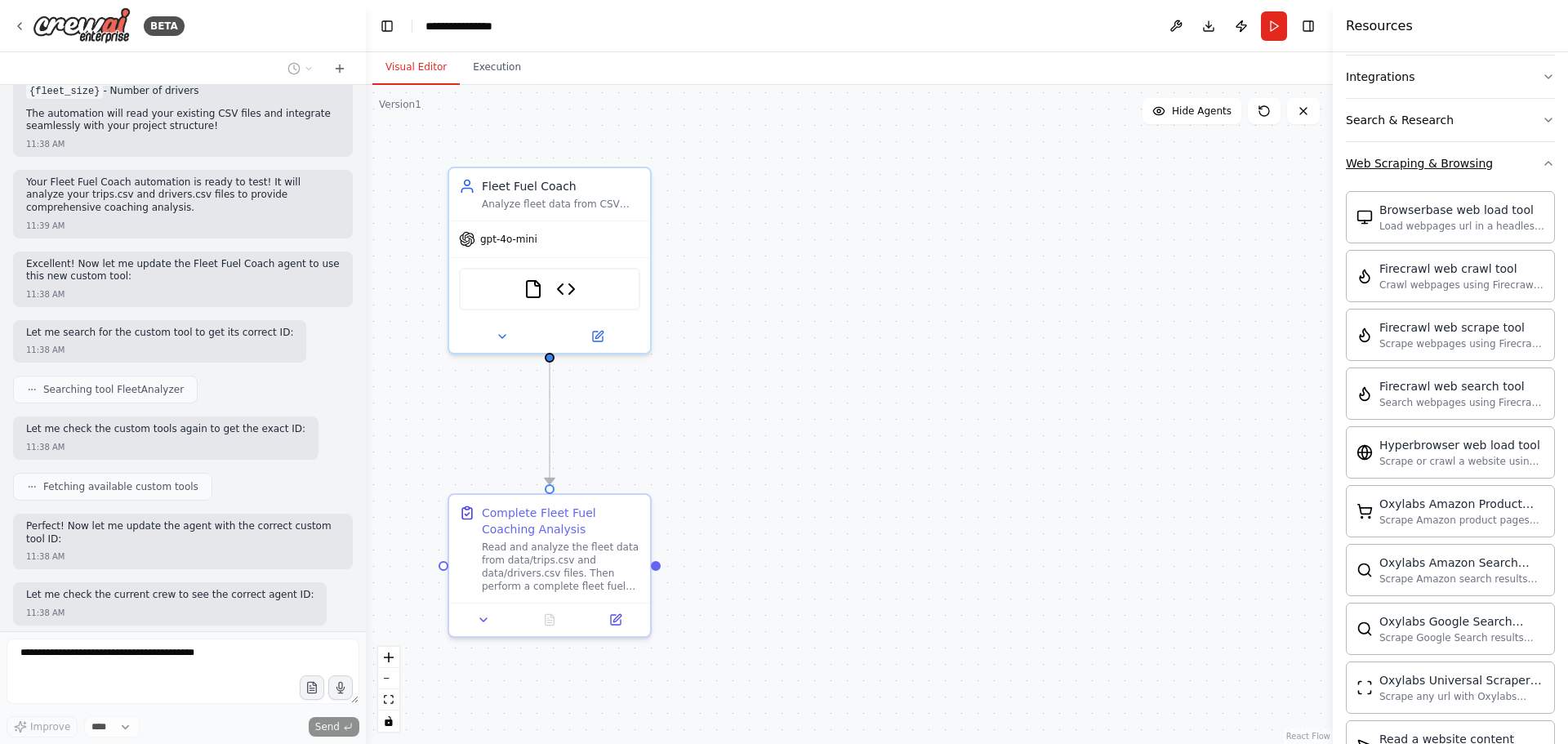
click at [1258, 160] on icon "button" at bounding box center [1548, 163] width 13 height 13
